Goal: Information Seeking & Learning: Learn about a topic

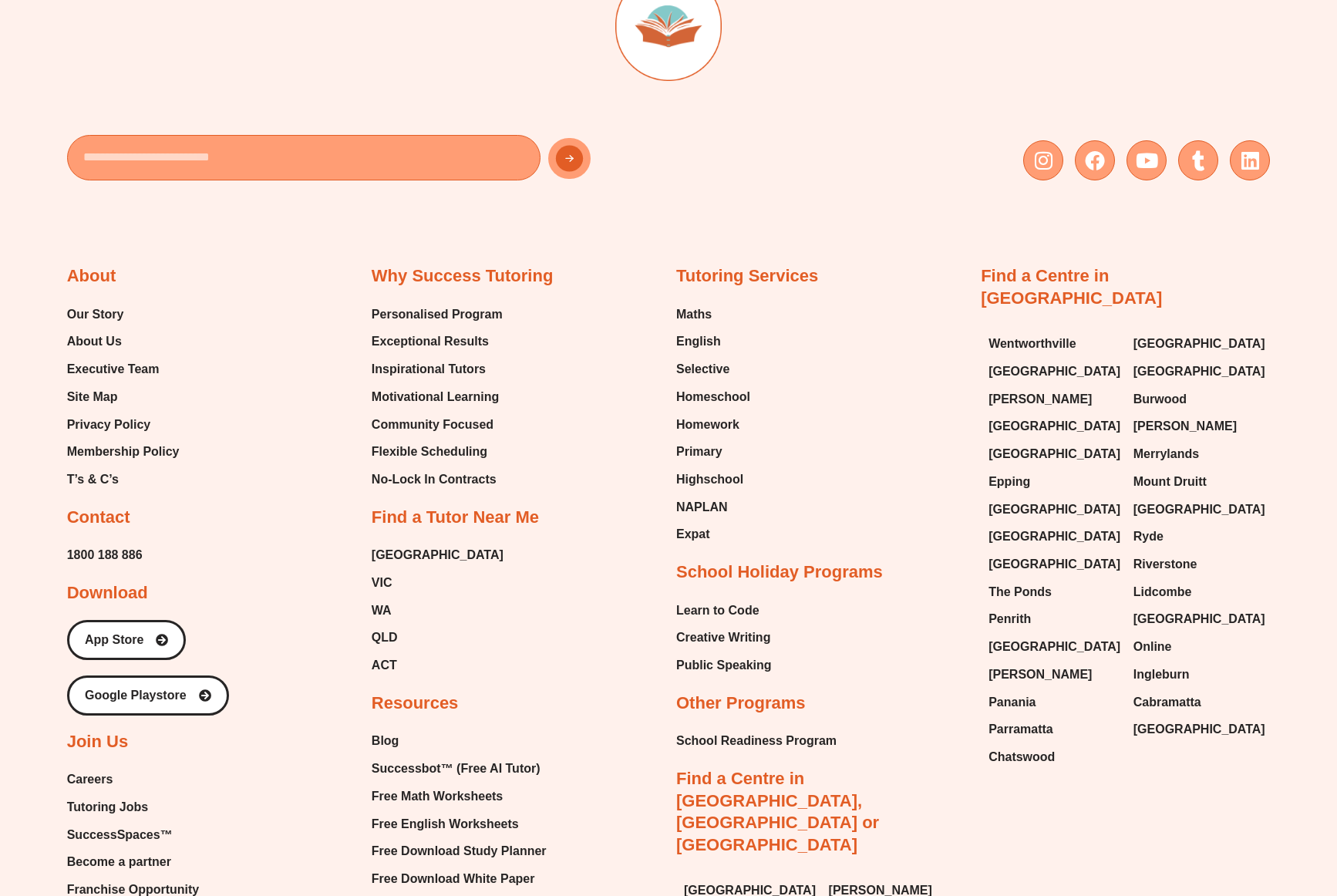
scroll to position [5817, 0]
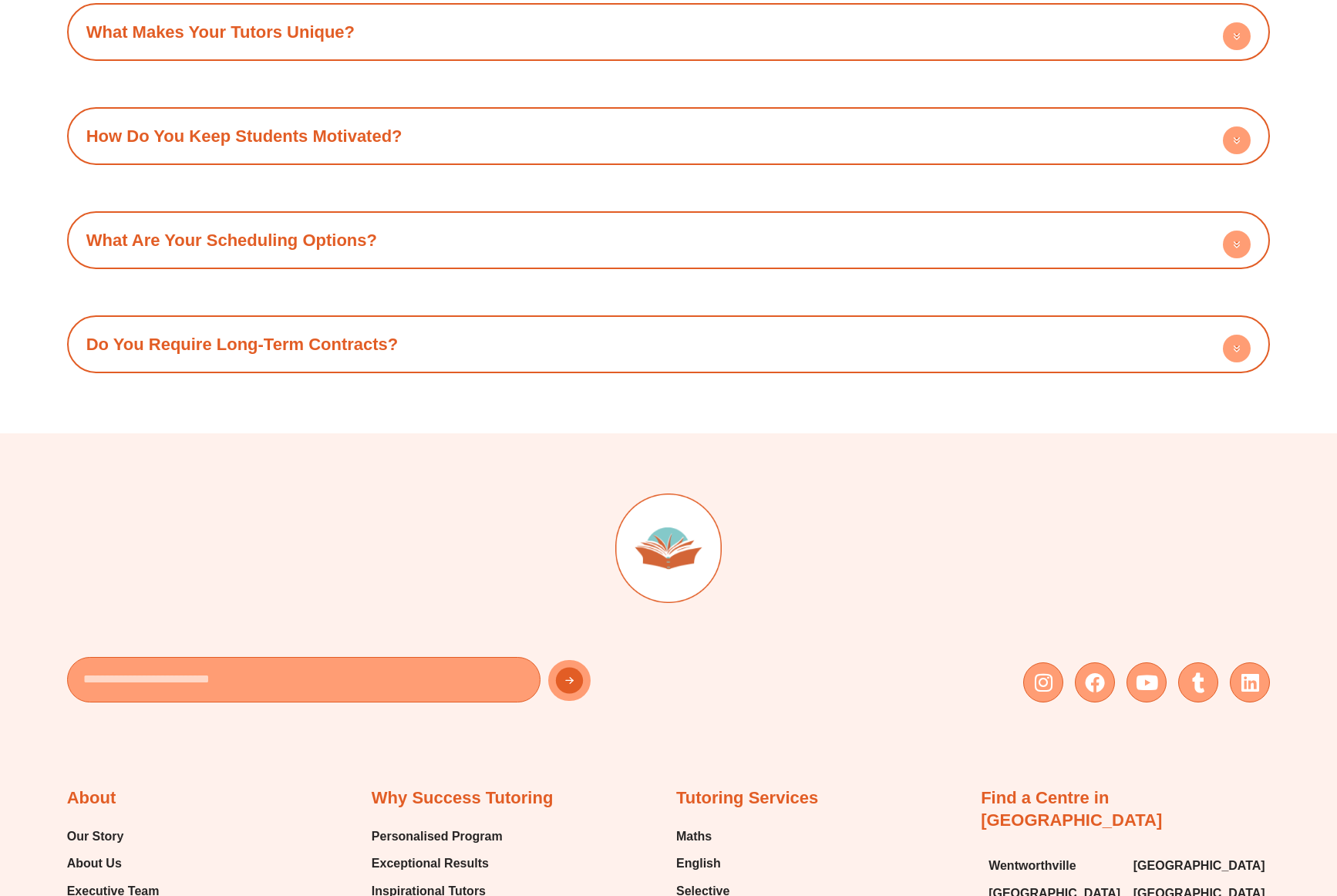
click at [237, 335] on link "Do You Require Long-Term Contracts?" at bounding box center [242, 344] width 313 height 19
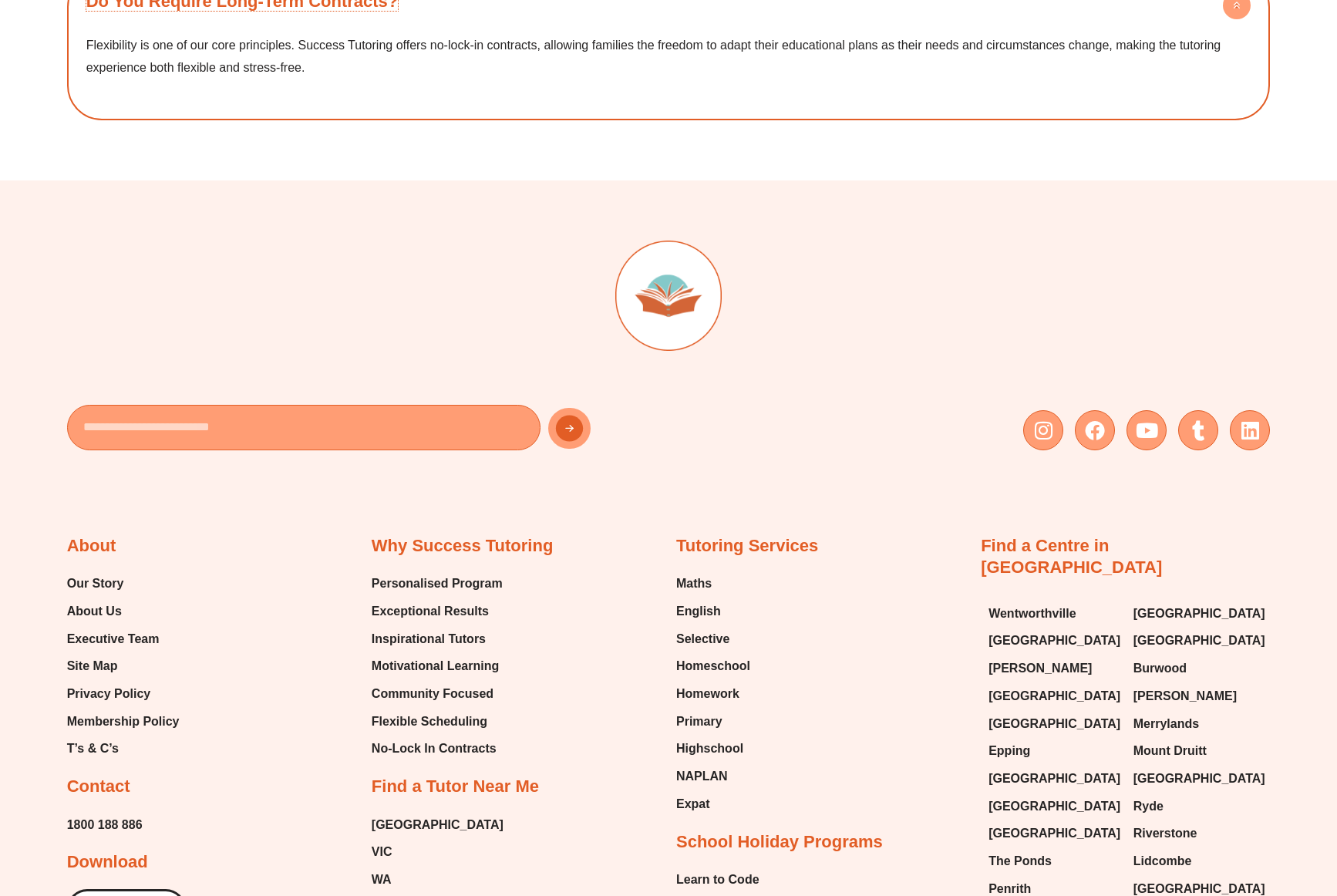
scroll to position [6142, 0]
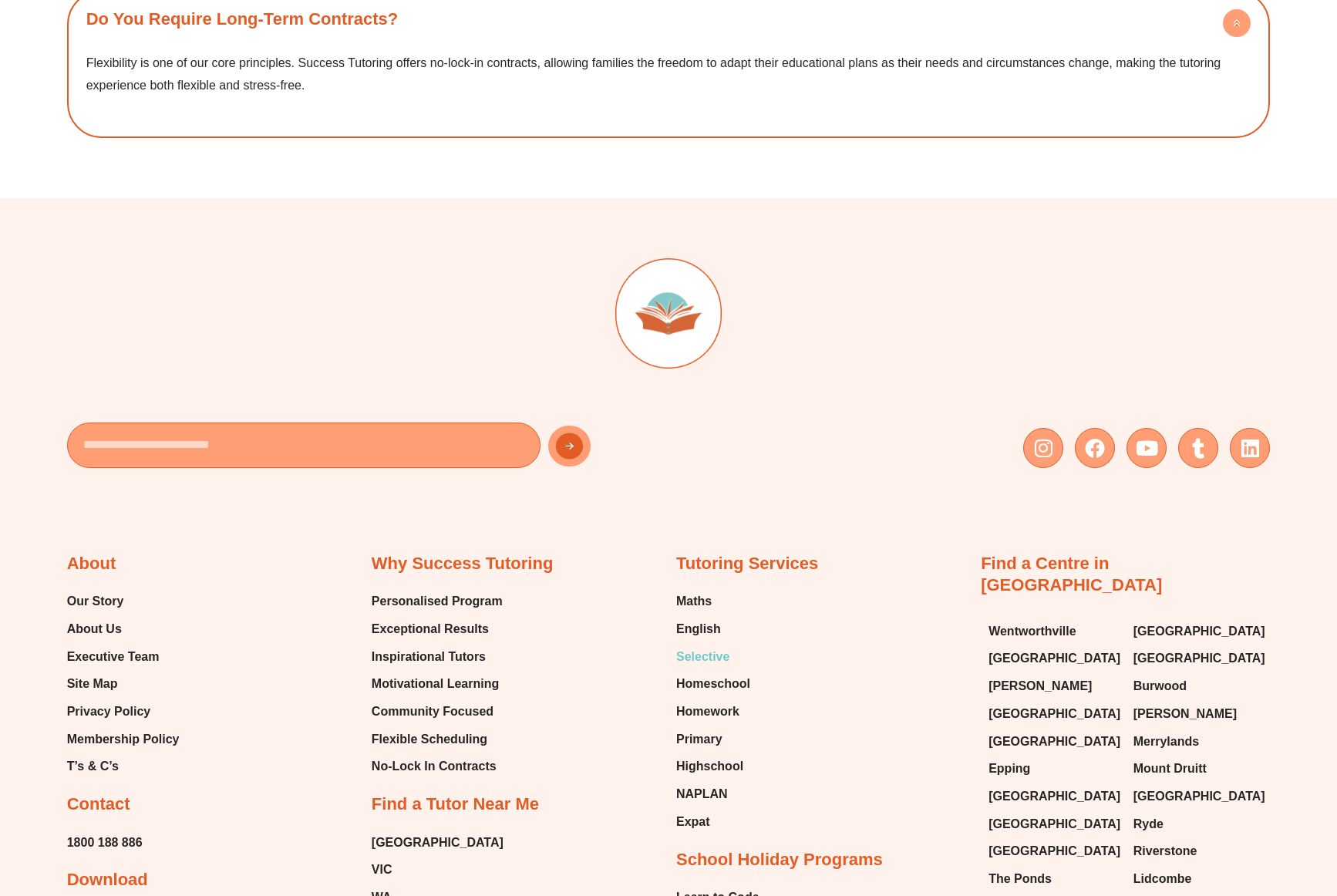
click at [687, 646] on span "Selective" at bounding box center [702, 657] width 53 height 23
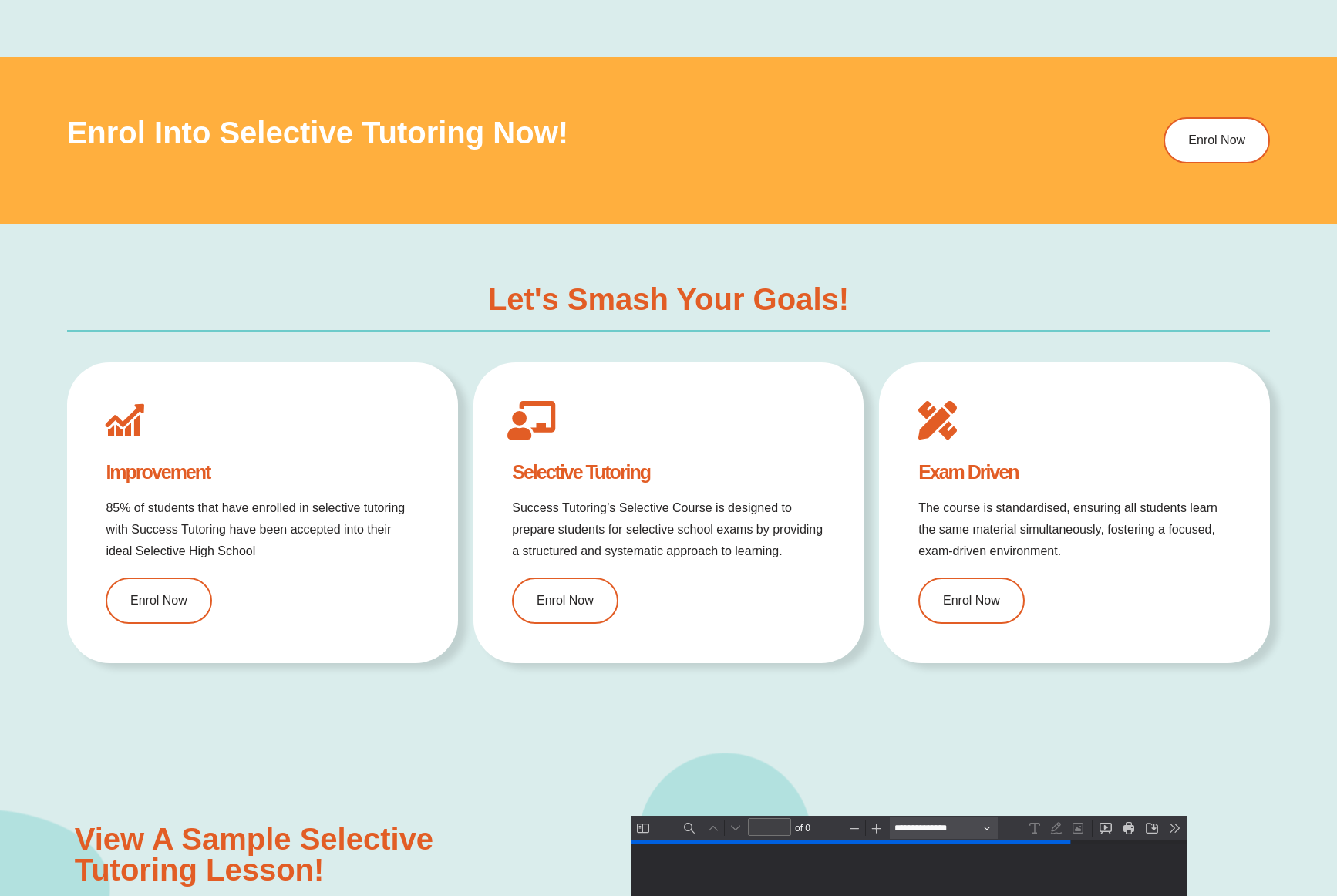
scroll to position [1513, 0]
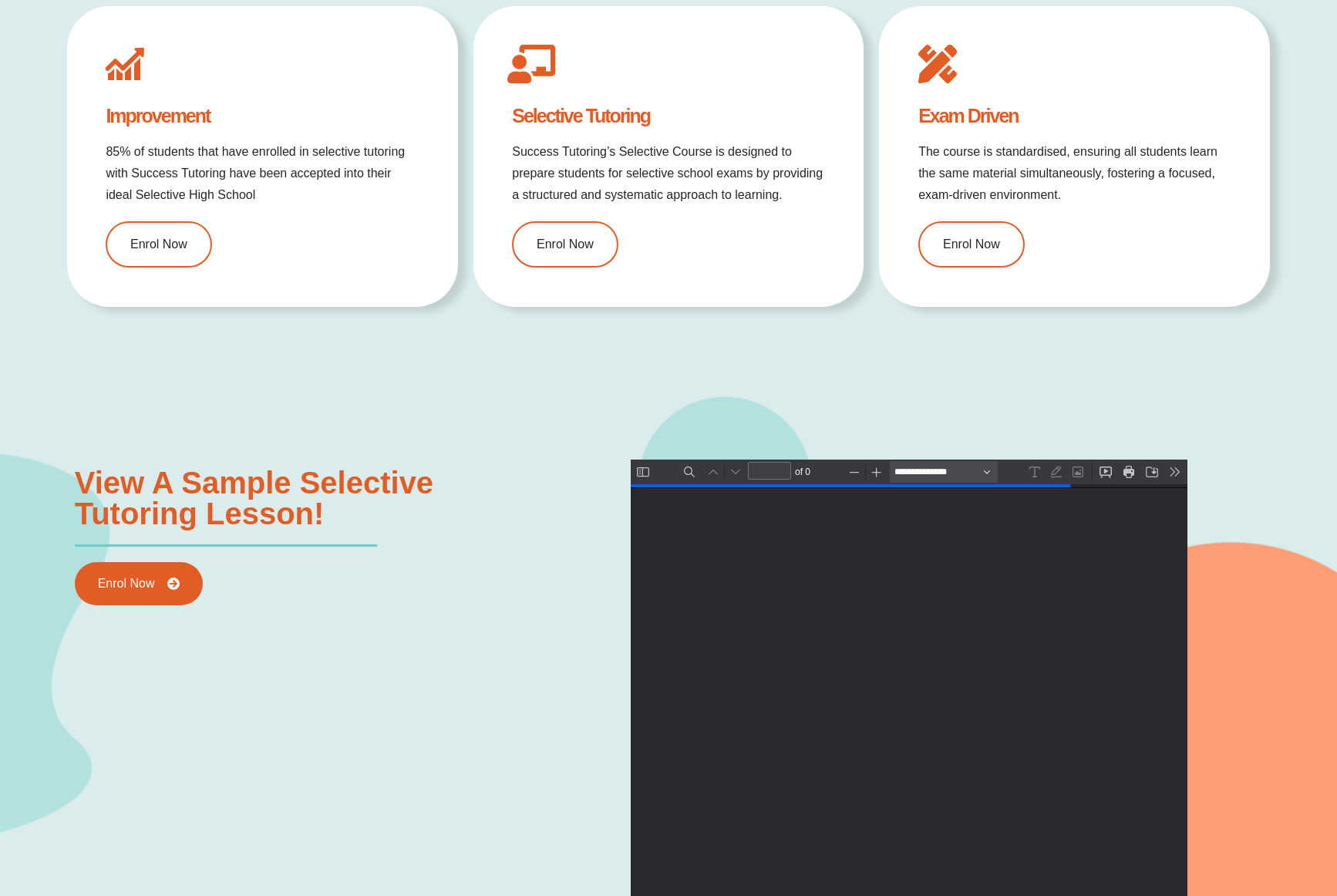
type input "*"
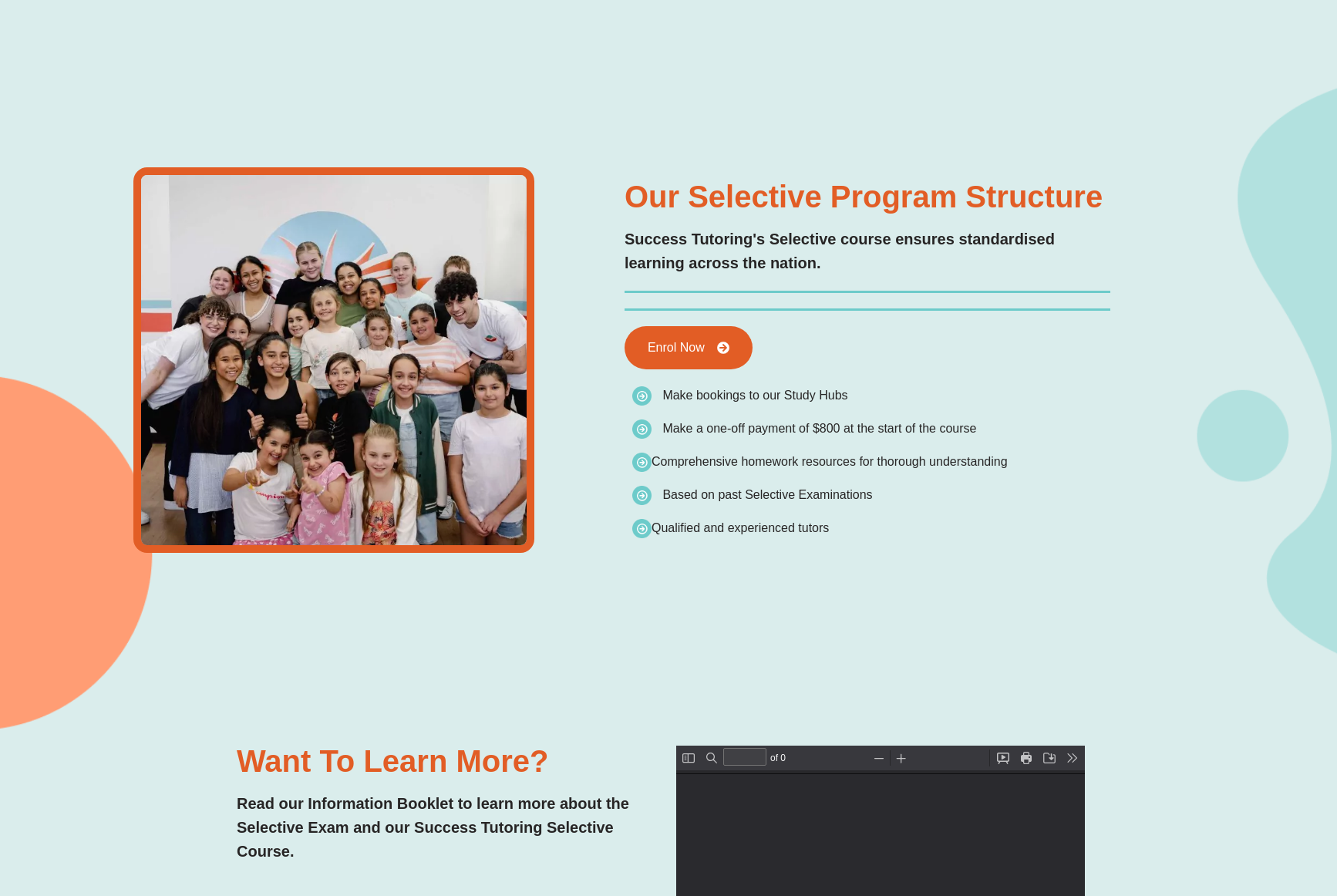
scroll to position [0, 0]
type input "*"
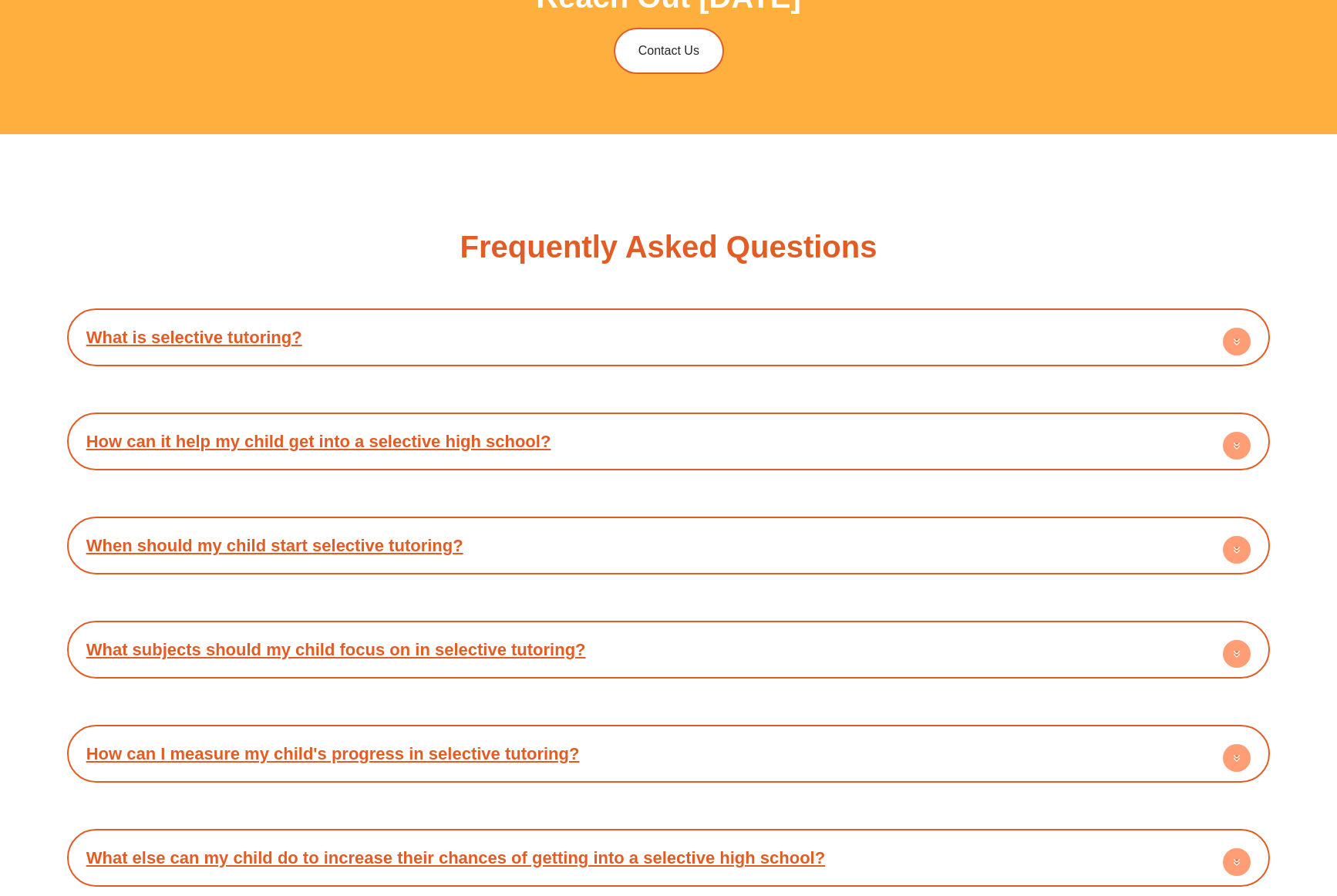
scroll to position [4744, 0]
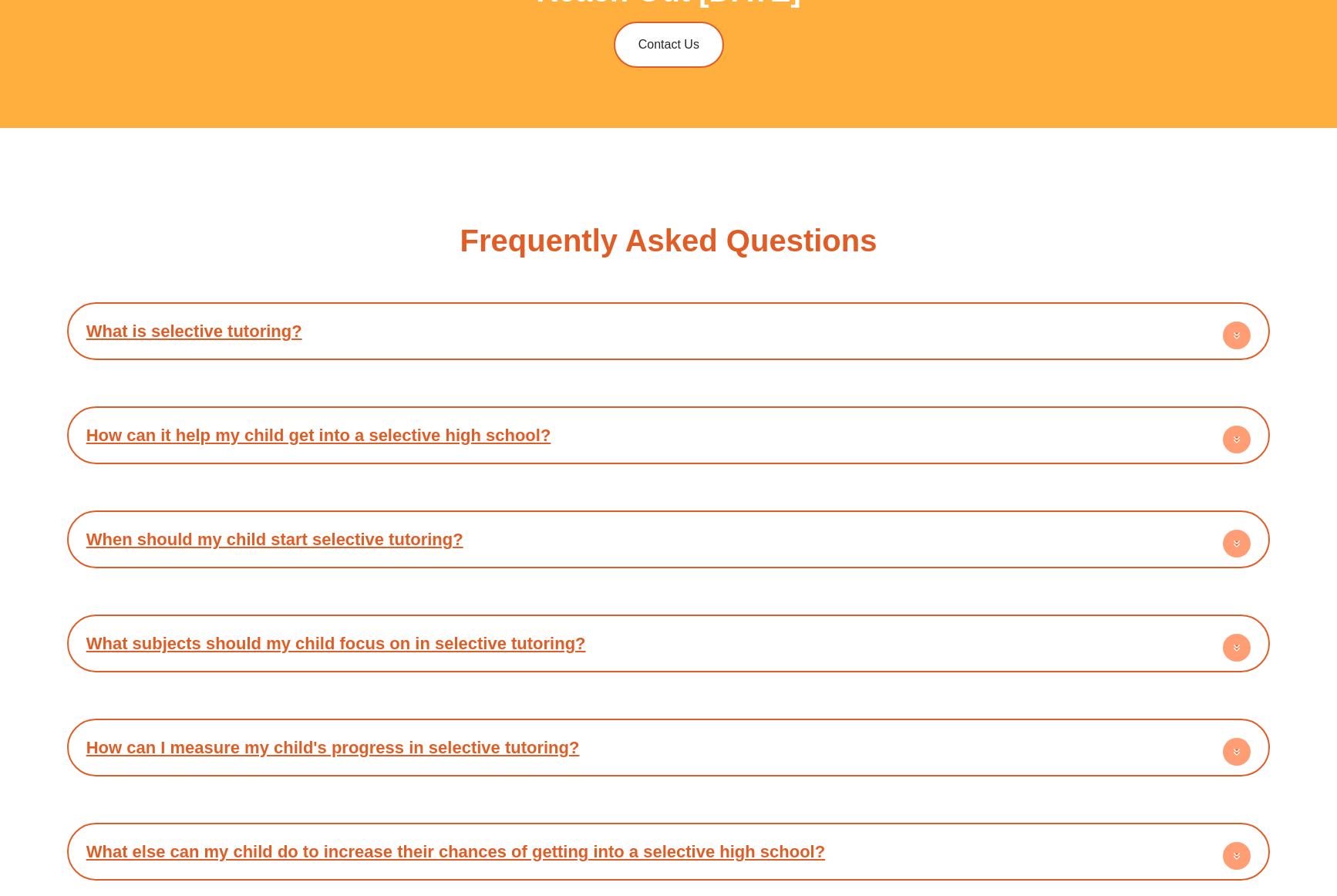
click at [611, 429] on h4 "How can it help my child get into a selective high school?" at bounding box center [669, 434] width 1189 height 42
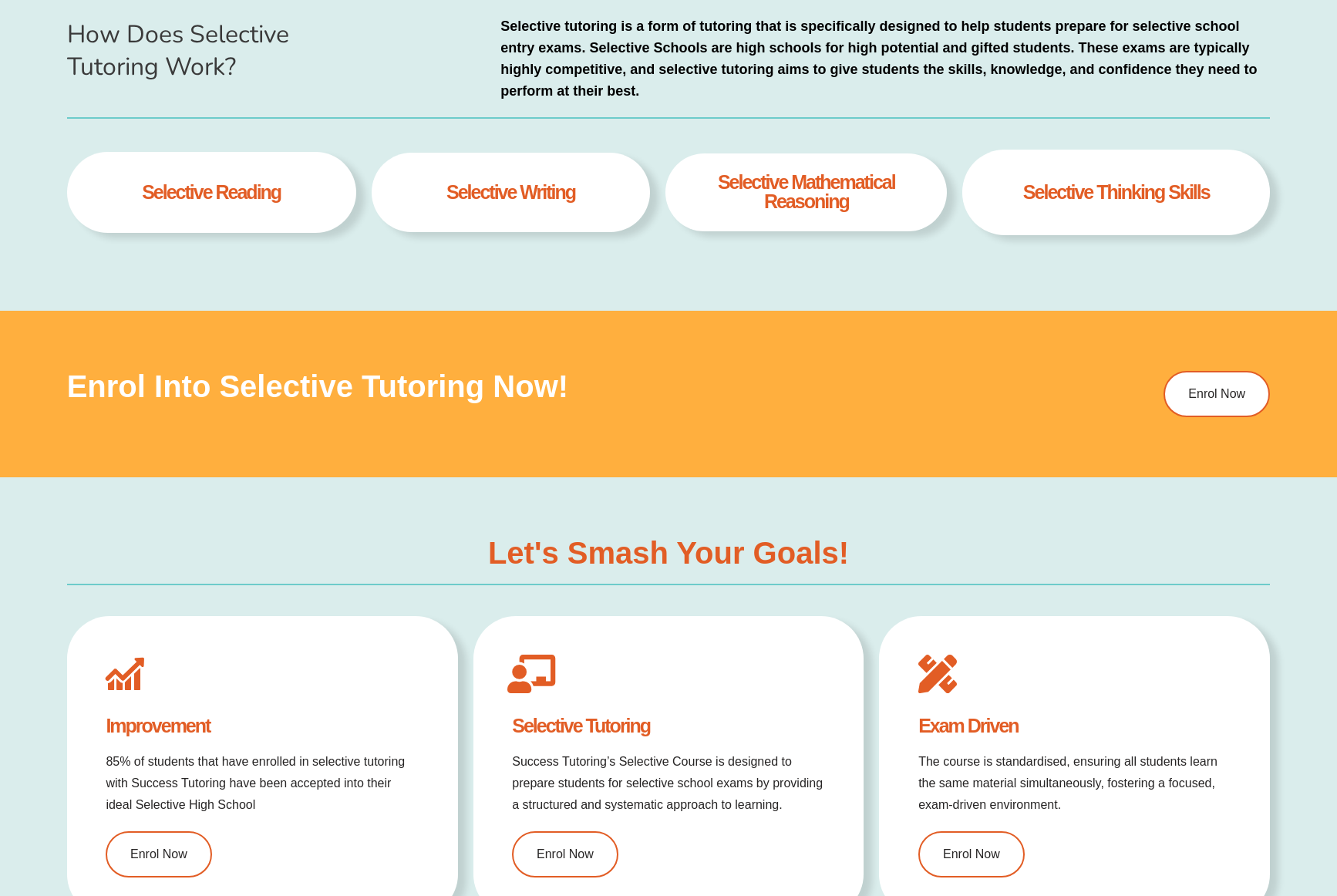
scroll to position [0, 0]
